Goal: Information Seeking & Learning: Find specific fact

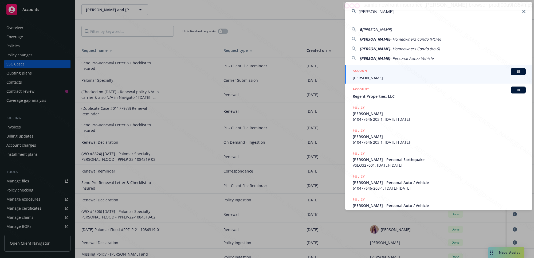
type input "[PERSON_NAME]"
click at [378, 79] on span "[PERSON_NAME]" at bounding box center [438, 78] width 173 height 6
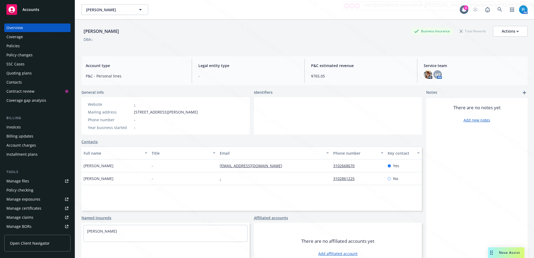
click at [21, 46] on div "Policies" at bounding box center [37, 46] width 62 height 9
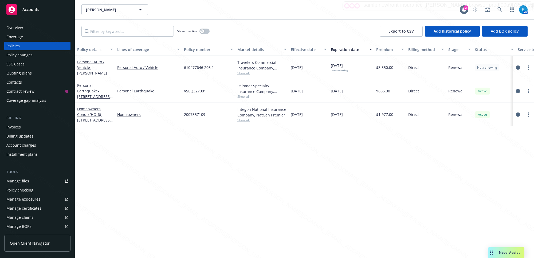
click at [217, 66] on div "610477646 203 1" at bounding box center [208, 67] width 53 height 23
drag, startPoint x: 216, startPoint y: 67, endPoint x: 182, endPoint y: 67, distance: 34.4
click at [182, 67] on div "610477646 203 1" at bounding box center [208, 67] width 53 height 23
copy span "610477646 203 1"
drag, startPoint x: 217, startPoint y: 71, endPoint x: 291, endPoint y: 46, distance: 77.7
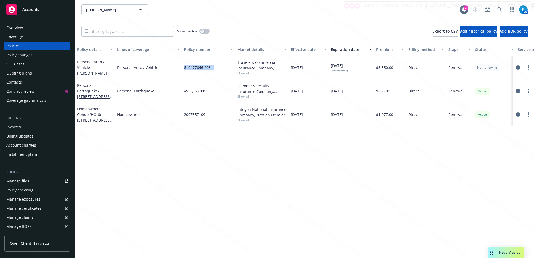
click at [180, 67] on div "Personal Auto / Vehicle - [PERSON_NAME] Personal Auto / Vehicle 610477646 203 1…" at bounding box center [332, 67] width 515 height 23
copy div "610477646 203 1"
click at [499, 7] on icon at bounding box center [499, 9] width 5 height 5
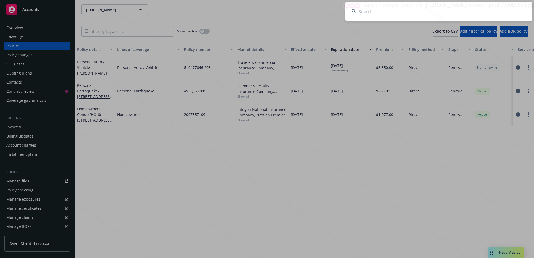
type input "[PERSON_NAME]"
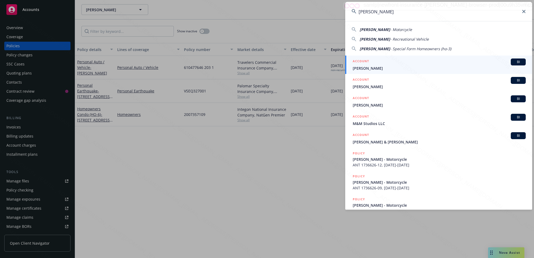
click at [398, 66] on span "[PERSON_NAME]" at bounding box center [438, 68] width 173 height 6
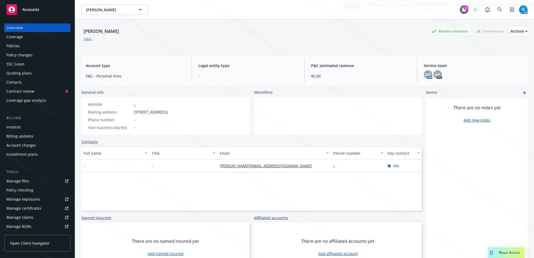
click at [18, 46] on div "Policies" at bounding box center [12, 46] width 13 height 9
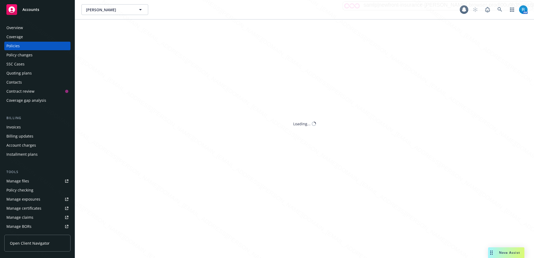
click at [16, 65] on div "SSC Cases" at bounding box center [15, 64] width 18 height 9
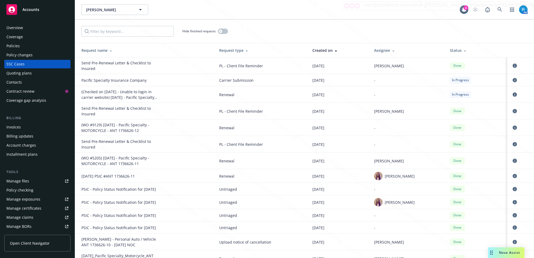
click at [17, 47] on div "Policies" at bounding box center [12, 46] width 13 height 9
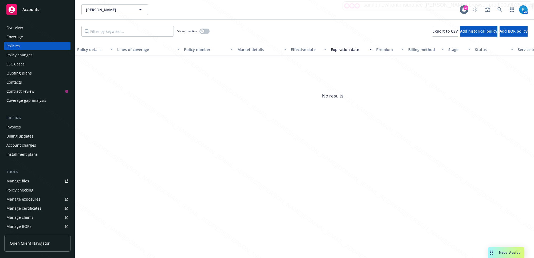
click at [19, 24] on div "Overview" at bounding box center [14, 27] width 17 height 9
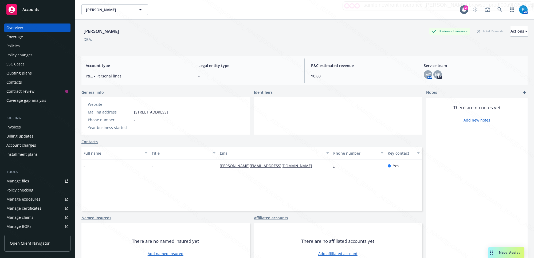
click at [25, 45] on div "Policies" at bounding box center [37, 46] width 62 height 9
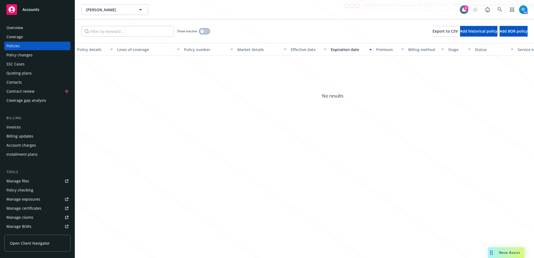
click at [207, 33] on button "button" at bounding box center [204, 31] width 10 height 5
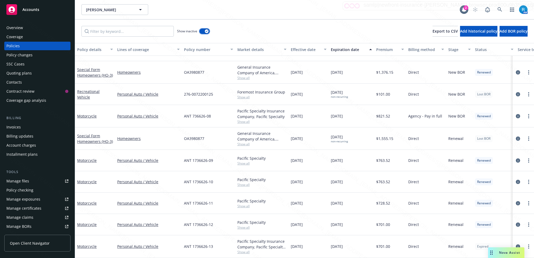
scroll to position [63, 0]
drag, startPoint x: 217, startPoint y: 246, endPoint x: 183, endPoint y: 242, distance: 34.9
click at [183, 242] on div "ANT 1736626-13" at bounding box center [208, 246] width 53 height 22
copy span "ANT 1736626-13"
click at [20, 30] on div "Overview" at bounding box center [14, 27] width 17 height 9
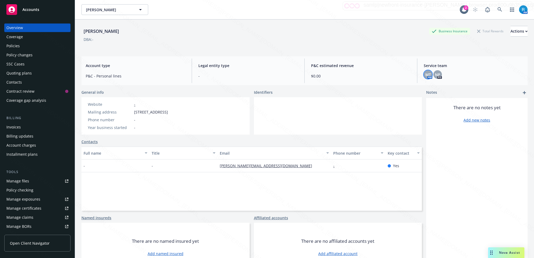
click at [425, 73] on span "MT" at bounding box center [428, 75] width 6 height 6
click at [426, 75] on span "MT" at bounding box center [428, 75] width 6 height 6
click at [392, 112] on span "Copy email address" at bounding box center [382, 111] width 35 height 6
click at [380, 110] on span "Copy email address" at bounding box center [382, 111] width 35 height 6
click at [386, 108] on span "Copy email address" at bounding box center [382, 111] width 35 height 6
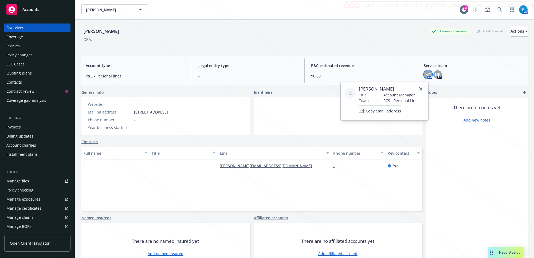
drag, startPoint x: 398, startPoint y: 88, endPoint x: 359, endPoint y: 89, distance: 38.2
click at [359, 89] on span "[PERSON_NAME]" at bounding box center [389, 89] width 61 height 6
click at [380, 111] on span "Copy email address" at bounding box center [382, 111] width 35 height 6
click at [420, 87] on icon "close" at bounding box center [420, 88] width 3 height 3
drag, startPoint x: 447, startPoint y: 131, endPoint x: 439, endPoint y: 103, distance: 29.0
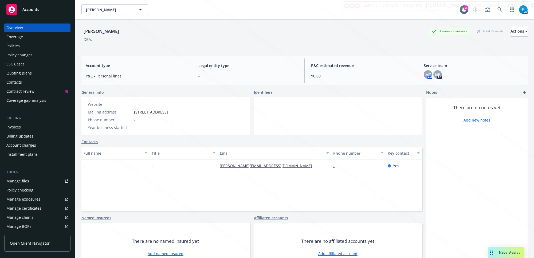
click at [446, 130] on div "There are no notes yet Add new notes" at bounding box center [476, 184] width 101 height 173
click at [425, 75] on span "MT" at bounding box center [428, 75] width 6 height 6
click at [455, 145] on div "There are no notes yet Add new notes" at bounding box center [476, 184] width 101 height 173
click at [451, 144] on div "There are no notes yet Add new notes" at bounding box center [476, 184] width 101 height 173
click at [120, 30] on div "[PERSON_NAME] Business Insurance Total Rewards Actions" at bounding box center [304, 31] width 446 height 11
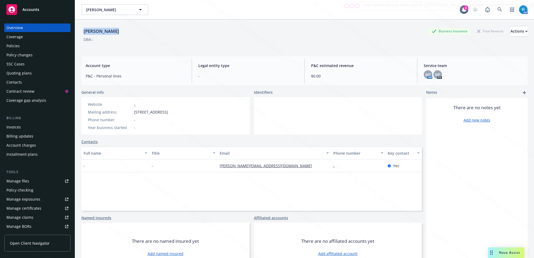
drag, startPoint x: 118, startPoint y: 32, endPoint x: 89, endPoint y: 29, distance: 28.4
click at [84, 30] on div "[PERSON_NAME] Business Insurance Total Rewards Actions" at bounding box center [304, 31] width 446 height 11
drag, startPoint x: 135, startPoint y: 35, endPoint x: 127, endPoint y: 34, distance: 8.0
click at [136, 35] on div "[PERSON_NAME] Business Insurance Total Rewards Actions" at bounding box center [304, 31] width 446 height 11
copy div "[PERSON_NAME]"
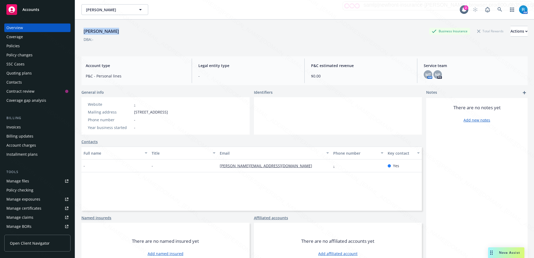
click at [123, 30] on div "[PERSON_NAME] Business Insurance Total Rewards Actions" at bounding box center [304, 31] width 446 height 11
click at [119, 33] on div "[PERSON_NAME] Business Insurance Total Rewards Actions" at bounding box center [304, 31] width 446 height 11
click at [118, 32] on div "[PERSON_NAME] Business Insurance Total Rewards Actions" at bounding box center [304, 31] width 446 height 11
click at [97, 47] on div "[PERSON_NAME] Business Insurance Total Rewards Actions DBA: -" at bounding box center [304, 37] width 446 height 22
click at [122, 31] on div "[PERSON_NAME] Business Insurance Total Rewards Actions" at bounding box center [304, 31] width 446 height 11
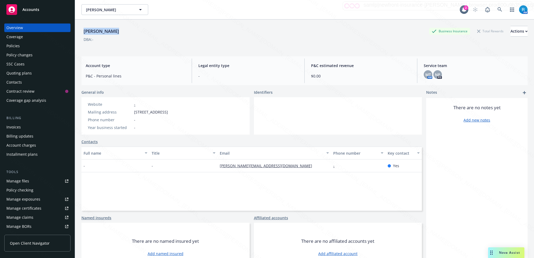
drag, startPoint x: 119, startPoint y: 33, endPoint x: 82, endPoint y: 31, distance: 37.1
click at [82, 31] on div "[PERSON_NAME] Business Insurance Total Rewards Actions" at bounding box center [304, 31] width 446 height 11
copy div "[PERSON_NAME]"
click at [23, 46] on div "Policies" at bounding box center [37, 46] width 62 height 9
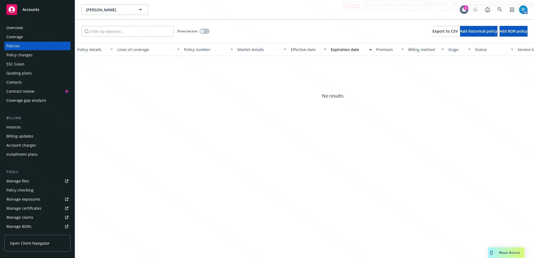
click at [18, 49] on div "Policies" at bounding box center [12, 46] width 13 height 9
click at [19, 47] on div "Policies" at bounding box center [12, 46] width 13 height 9
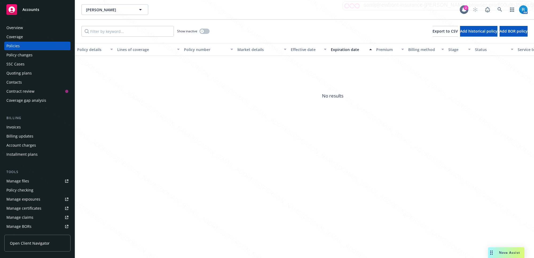
click at [19, 47] on div "Policies" at bounding box center [12, 46] width 13 height 9
click at [15, 67] on div "SSC Cases" at bounding box center [15, 64] width 18 height 9
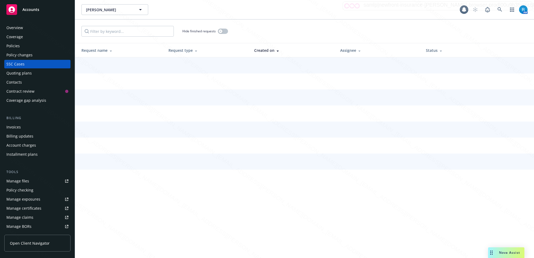
click at [15, 63] on div "SSC Cases" at bounding box center [15, 64] width 18 height 9
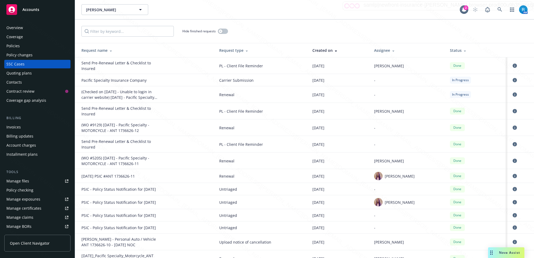
click at [24, 27] on div "Overview" at bounding box center [37, 27] width 62 height 9
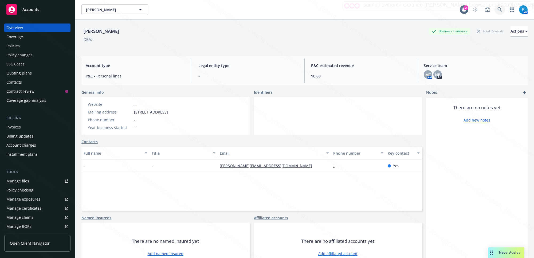
click at [497, 9] on icon at bounding box center [499, 9] width 5 height 5
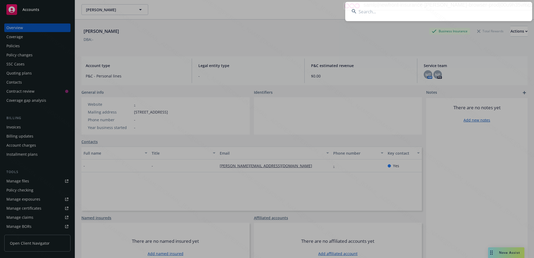
type input "[GEOGRAPHIC_DATA][PERSON_NAME][GEOGRAPHIC_DATA]"
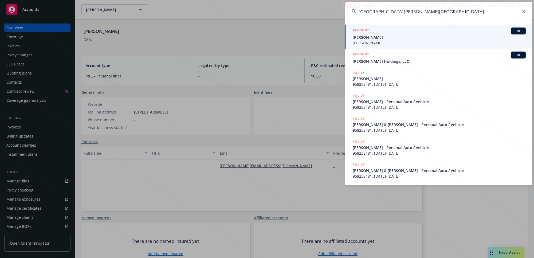
click at [377, 31] on div "ACCOUNT BI" at bounding box center [438, 30] width 173 height 7
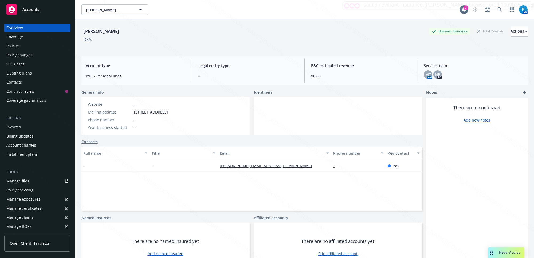
click at [377, 38] on div "DBA: -" at bounding box center [304, 40] width 446 height 6
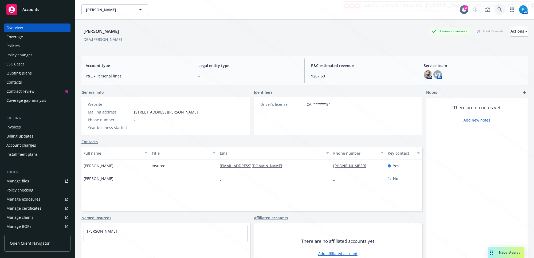
click at [497, 9] on icon at bounding box center [499, 9] width 5 height 5
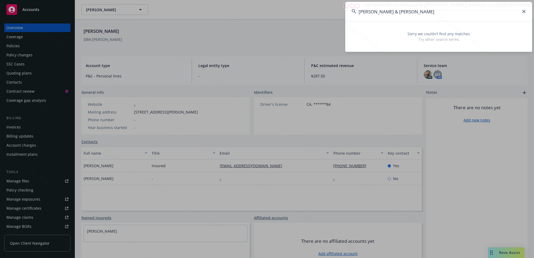
click at [416, 11] on input "[PERSON_NAME] & [PERSON_NAME]" at bounding box center [438, 11] width 187 height 19
type input "[PERSON_NAME] & [PERSON_NAME]"
click at [523, 10] on icon at bounding box center [523, 11] width 3 height 3
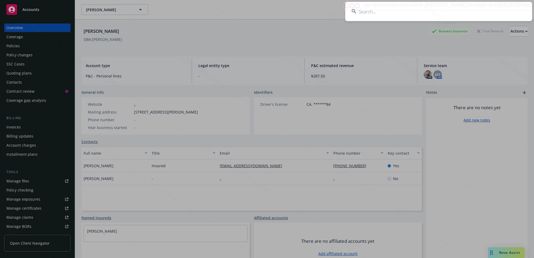
click at [395, 11] on input at bounding box center [438, 11] width 187 height 19
paste input "[PERSON_NAME] & [PERSON_NAME]"
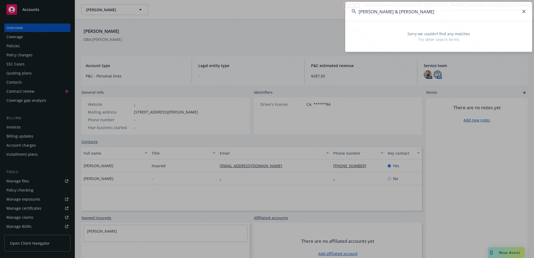
drag, startPoint x: 413, startPoint y: 11, endPoint x: 436, endPoint y: 10, distance: 23.2
click at [396, 11] on input "[PERSON_NAME] & [PERSON_NAME]" at bounding box center [438, 11] width 187 height 19
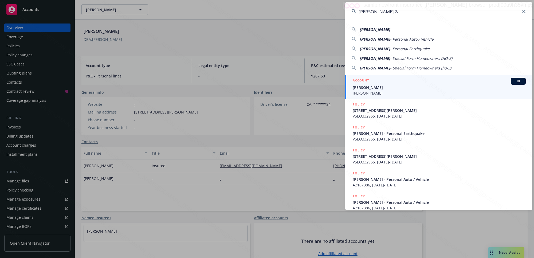
type input "[PERSON_NAME]"
click at [360, 91] on span "[PERSON_NAME]" at bounding box center [438, 93] width 173 height 6
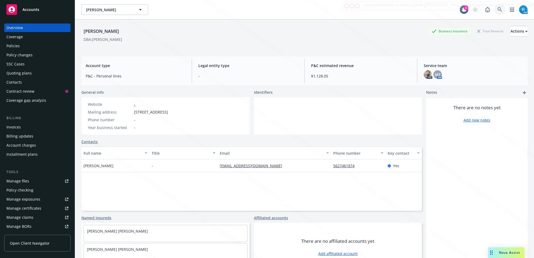
click at [497, 11] on icon at bounding box center [499, 9] width 5 height 5
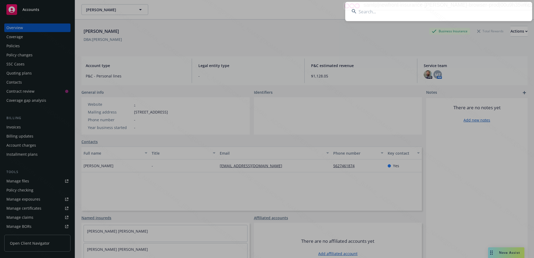
type input "[PERSON_NAME] & [PERSON_NAME]"
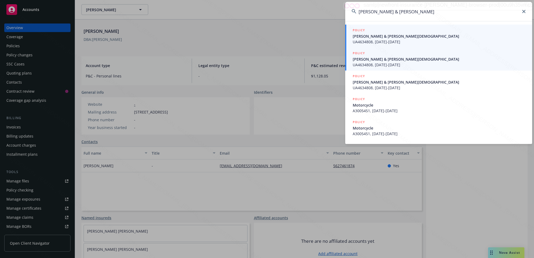
click at [381, 39] on span "UA4634808, [DATE]-[DATE]" at bounding box center [438, 42] width 173 height 6
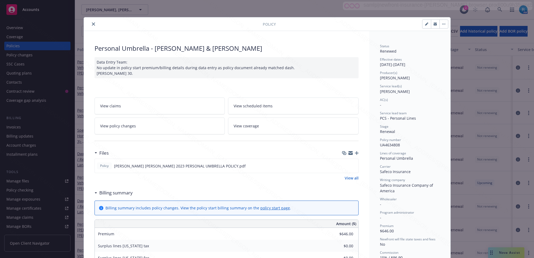
click at [91, 22] on button "close" at bounding box center [93, 24] width 6 height 6
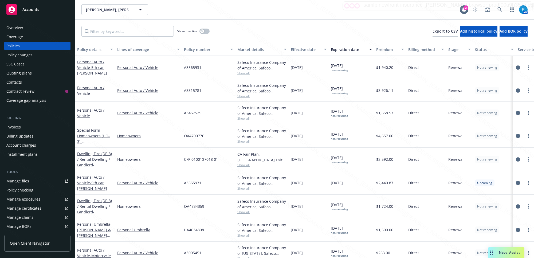
scroll to position [11, 0]
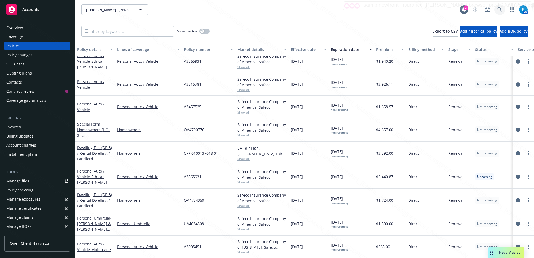
click at [498, 9] on icon at bounding box center [499, 9] width 5 height 5
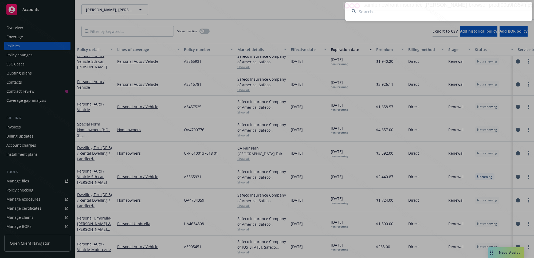
type input "Policy Document Retrieval"
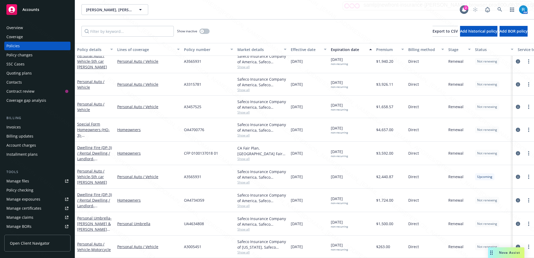
click at [15, 29] on div "Overview" at bounding box center [14, 27] width 17 height 9
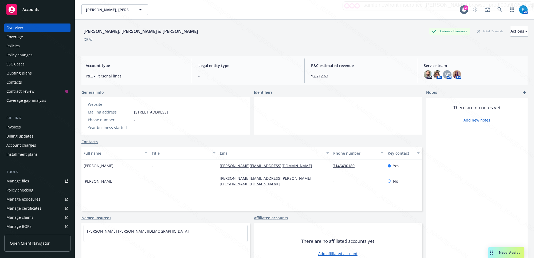
click at [22, 46] on div "Policies" at bounding box center [37, 46] width 62 height 9
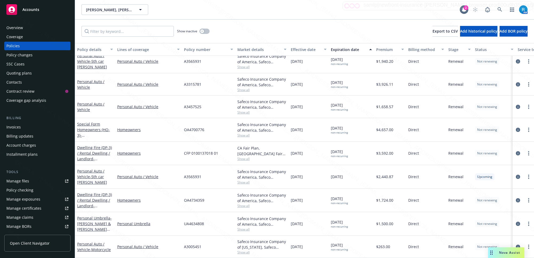
scroll to position [33, 0]
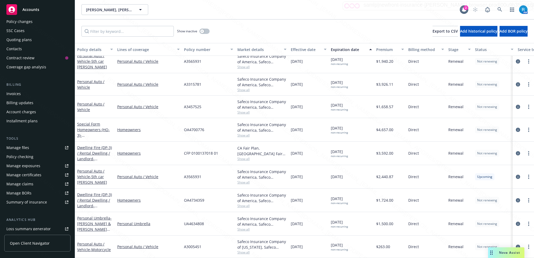
click at [19, 65] on div "Coverage gap analysis" at bounding box center [26, 67] width 40 height 9
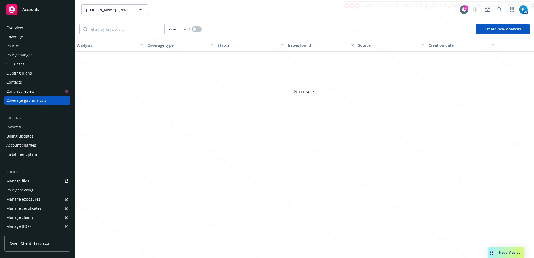
click at [26, 65] on div "SSC Cases" at bounding box center [37, 64] width 62 height 9
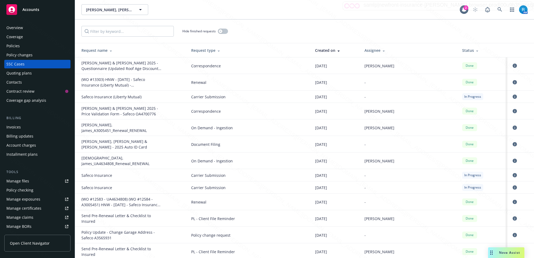
click at [22, 27] on div "Overview" at bounding box center [14, 27] width 17 height 9
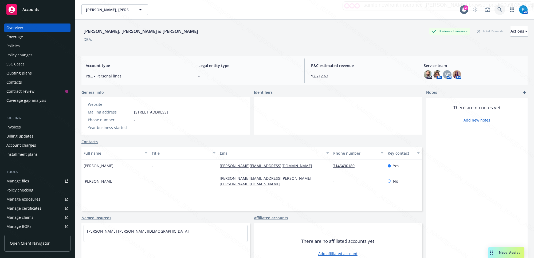
click at [497, 8] on icon at bounding box center [499, 9] width 5 height 5
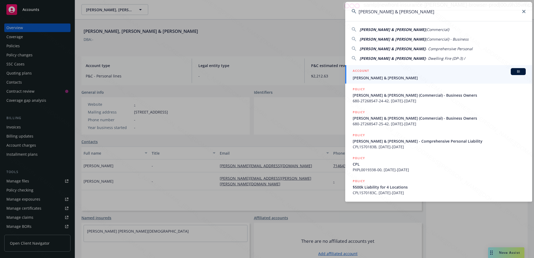
type input "[PERSON_NAME] & [PERSON_NAME]"
click at [369, 75] on span "[PERSON_NAME] & [PERSON_NAME]" at bounding box center [438, 78] width 173 height 6
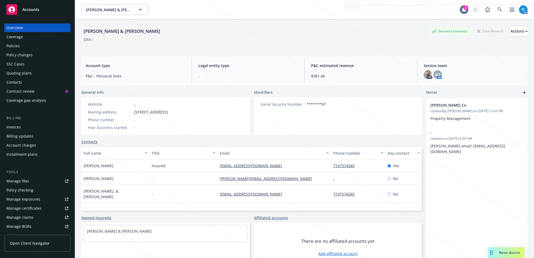
click at [10, 46] on div "Policies" at bounding box center [12, 46] width 13 height 9
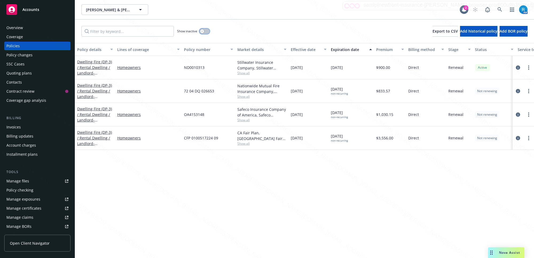
click at [206, 32] on button "button" at bounding box center [204, 31] width 10 height 5
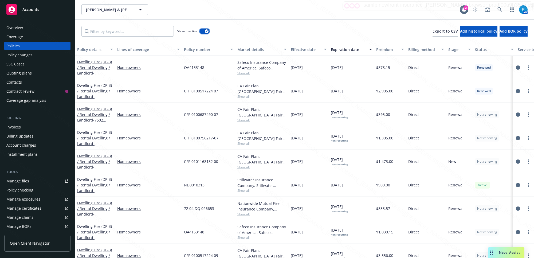
scroll to position [999, 0]
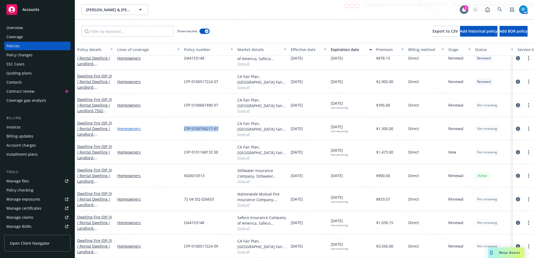
drag, startPoint x: 220, startPoint y: 124, endPoint x: 175, endPoint y: 121, distance: 45.2
click at [175, 121] on div "Dwelling Fire (DP-3) / Rental Dwelling / Landlord - [STREET_ADDRESS] Homeowners…" at bounding box center [332, 128] width 515 height 23
copy div "CFP 0100756217-07"
click at [224, 149] on div "CFP 0101168132 00" at bounding box center [208, 151] width 53 height 23
drag, startPoint x: 222, startPoint y: 147, endPoint x: 183, endPoint y: 146, distance: 39.5
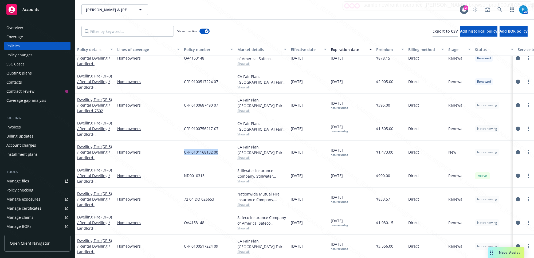
click at [183, 146] on div "CFP 0101168132 00" at bounding box center [208, 151] width 53 height 23
copy span "CFP 0101168132 00"
click at [496, 9] on link at bounding box center [499, 9] width 11 height 11
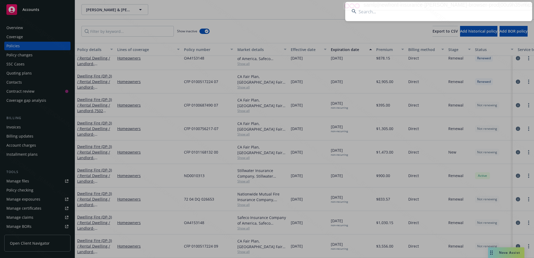
type input "[PERSON_NAME]"
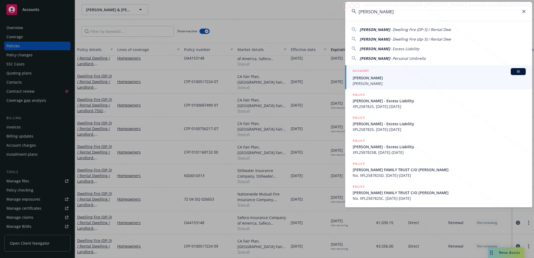
click at [373, 77] on span "[PERSON_NAME]" at bounding box center [438, 78] width 173 height 6
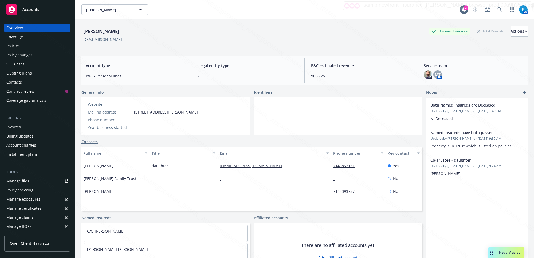
click at [20, 45] on div "Policies" at bounding box center [37, 46] width 62 height 9
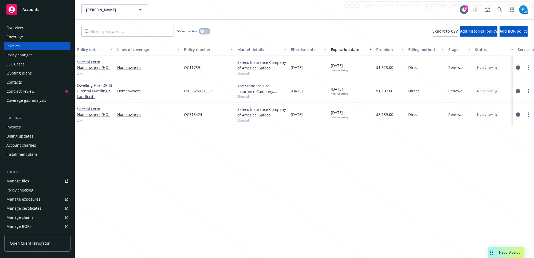
click at [206, 32] on button "button" at bounding box center [204, 31] width 10 height 5
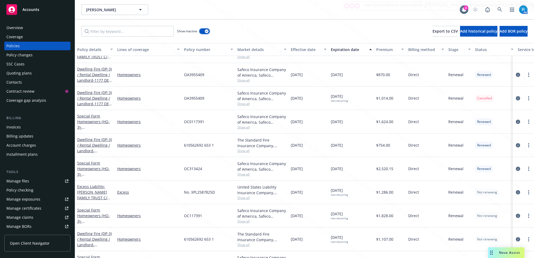
scroll to position [508, 0]
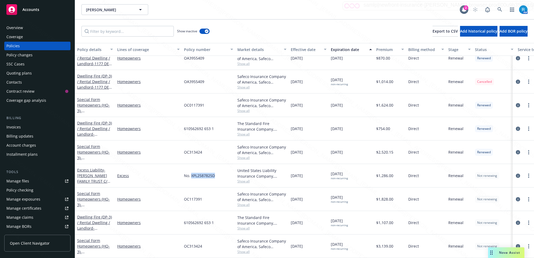
drag, startPoint x: 221, startPoint y: 170, endPoint x: 192, endPoint y: 170, distance: 29.4
click at [192, 170] on div "No. XPL2587825D" at bounding box center [208, 175] width 53 height 23
copy span "XPL2587825D"
click at [496, 8] on link at bounding box center [499, 9] width 11 height 11
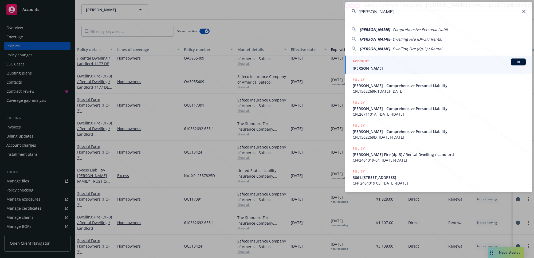
type input "[PERSON_NAME]"
click at [386, 63] on div "ACCOUNT BI" at bounding box center [438, 61] width 173 height 7
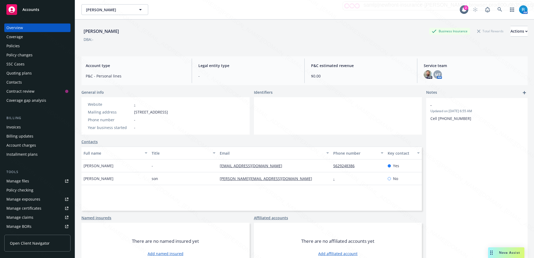
click at [14, 42] on div "Policies" at bounding box center [12, 46] width 13 height 9
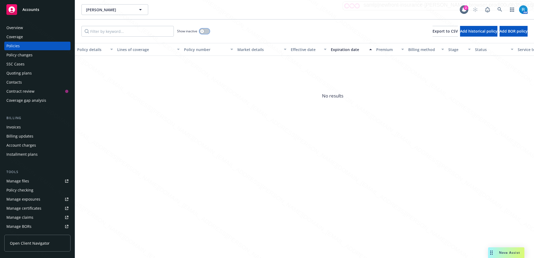
click at [204, 30] on button "button" at bounding box center [204, 31] width 10 height 5
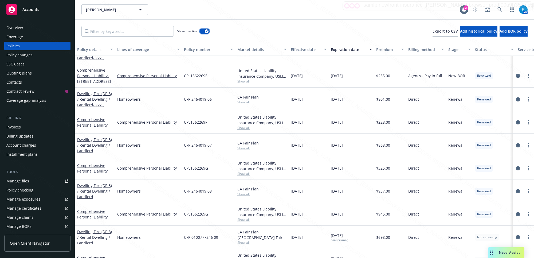
scroll to position [77, 0]
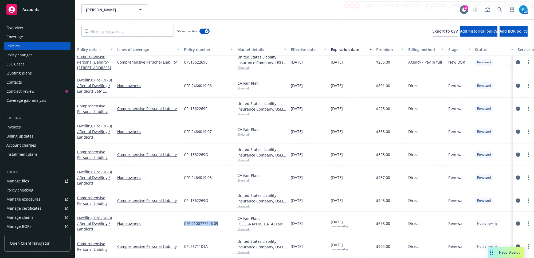
drag, startPoint x: 221, startPoint y: 218, endPoint x: 180, endPoint y: 220, distance: 41.4
click at [180, 220] on div "Dwelling Fire (DP-3) / Rental Dwelling / Landlord Homeowners CFP 0100777246 09 …" at bounding box center [332, 223] width 515 height 23
copy div "CFP 0100777246 09"
